Goal: Information Seeking & Learning: Learn about a topic

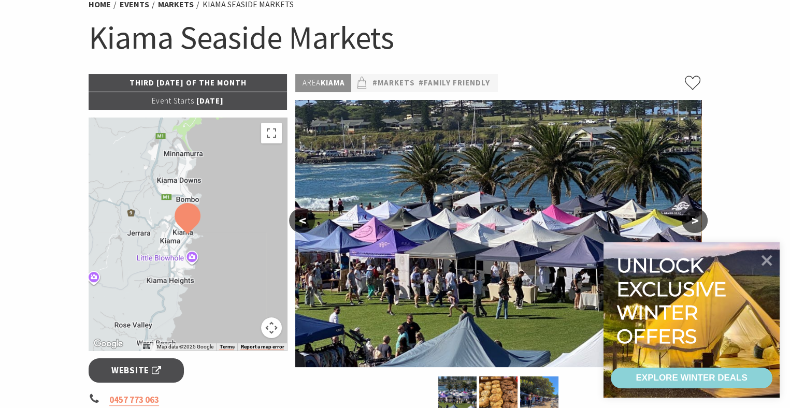
scroll to position [104, 0]
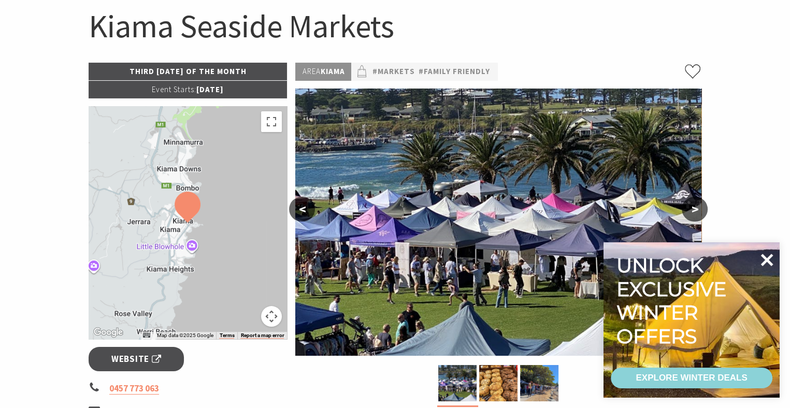
click at [762, 262] on icon at bounding box center [766, 260] width 25 height 25
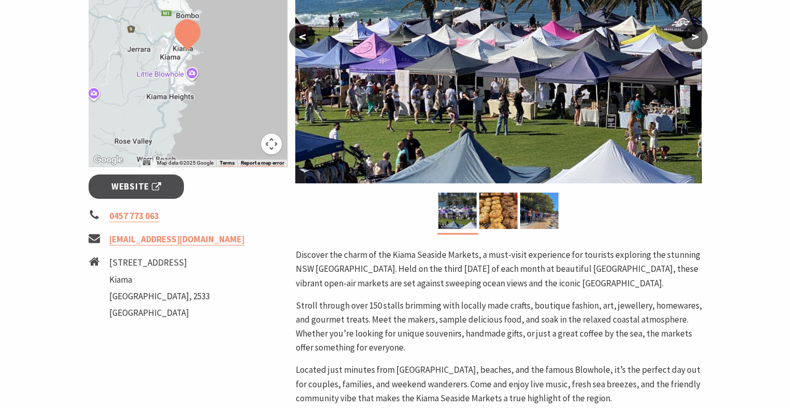
scroll to position [207, 0]
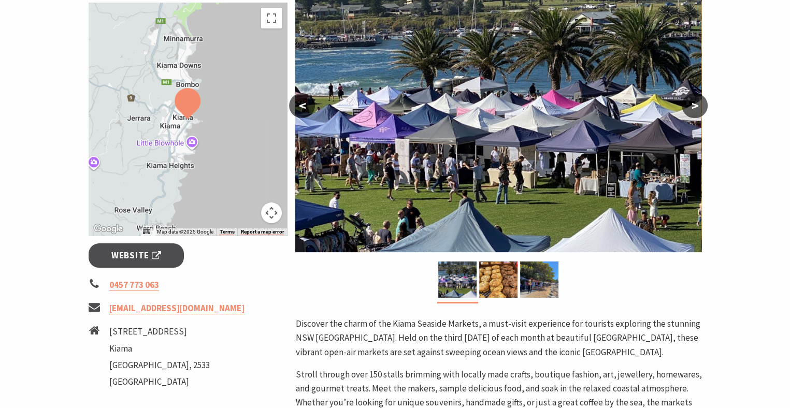
click at [640, 328] on p "Discover the charm of the Kiama Seaside Markets, a must-visit experience for to…" at bounding box center [498, 338] width 406 height 42
click at [695, 110] on button ">" at bounding box center [695, 105] width 26 height 25
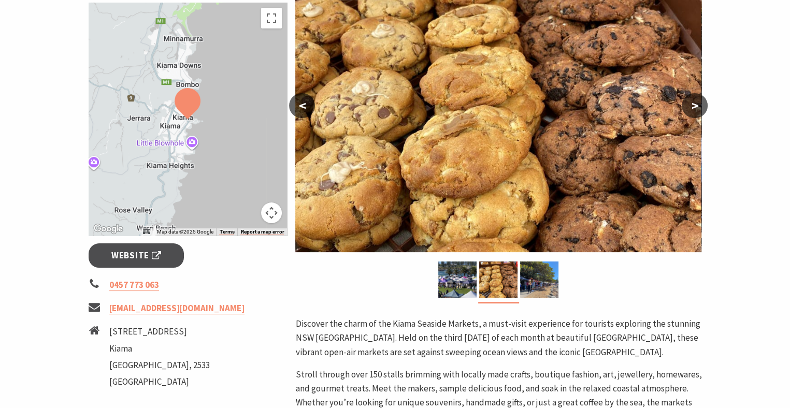
click at [694, 108] on button ">" at bounding box center [695, 105] width 26 height 25
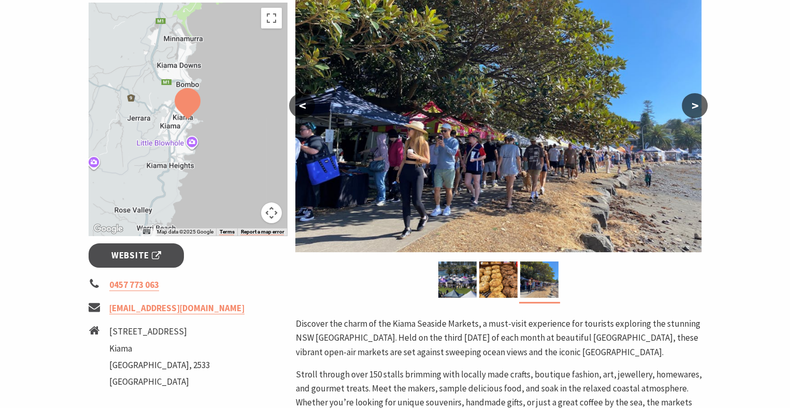
click at [698, 109] on button ">" at bounding box center [695, 105] width 26 height 25
click at [698, 107] on button ">" at bounding box center [695, 105] width 26 height 25
click at [463, 274] on img at bounding box center [457, 280] width 38 height 36
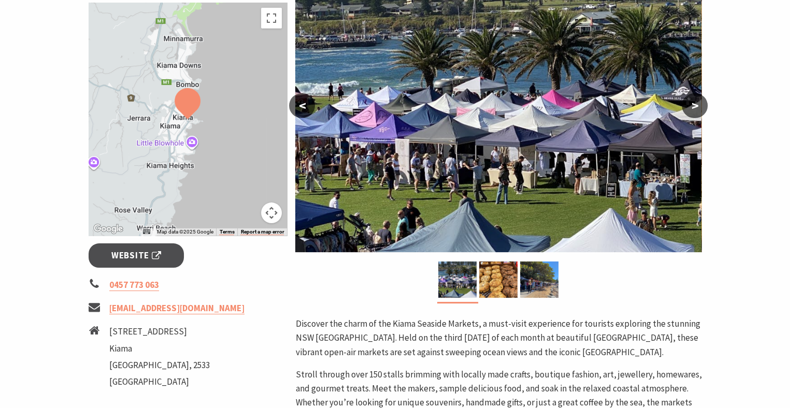
click at [697, 104] on button ">" at bounding box center [695, 105] width 26 height 25
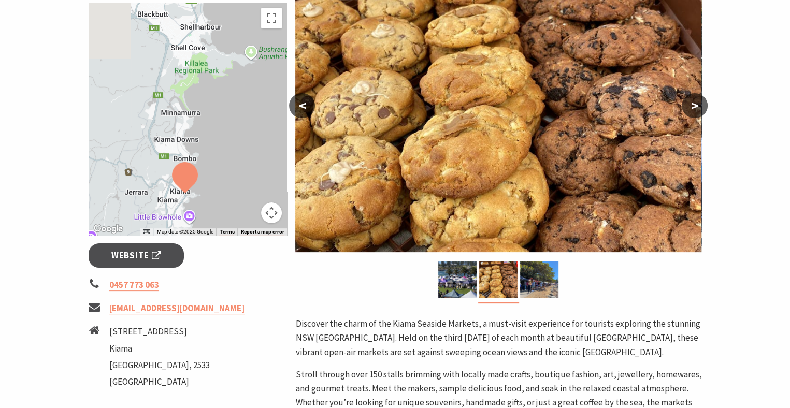
drag, startPoint x: 216, startPoint y: 114, endPoint x: 213, endPoint y: 193, distance: 78.8
click at [213, 193] on div at bounding box center [188, 119] width 199 height 233
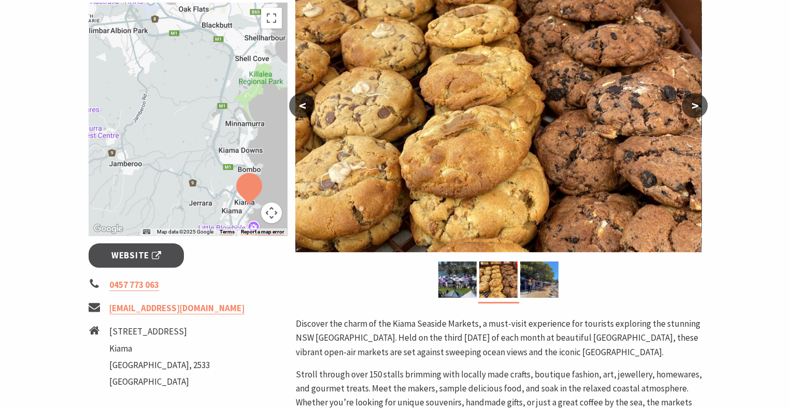
drag, startPoint x: 191, startPoint y: 91, endPoint x: 258, endPoint y: 98, distance: 68.2
click at [258, 98] on div at bounding box center [188, 119] width 199 height 233
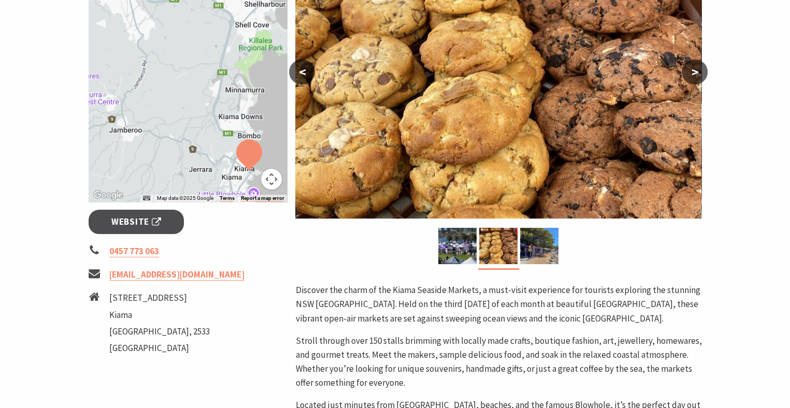
scroll to position [259, 0]
